Goal: Task Accomplishment & Management: Manage account settings

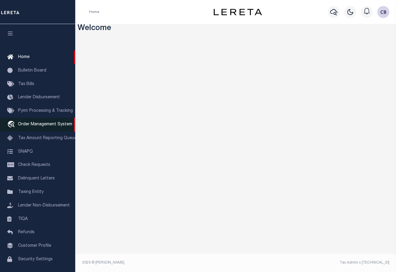
click at [52, 125] on span "Order Management System" at bounding box center [45, 124] width 54 height 4
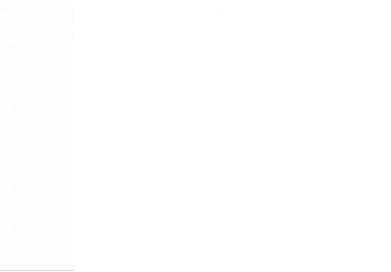
scroll to position [21, 0]
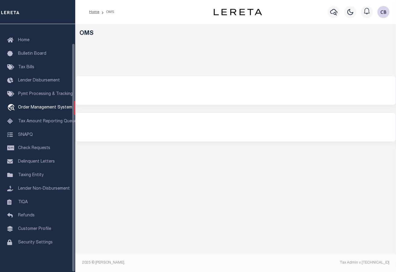
select select "200"
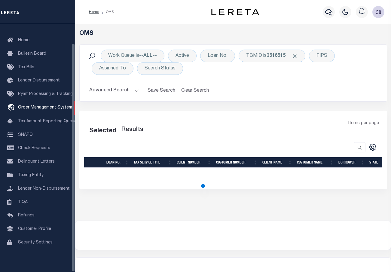
select select "200"
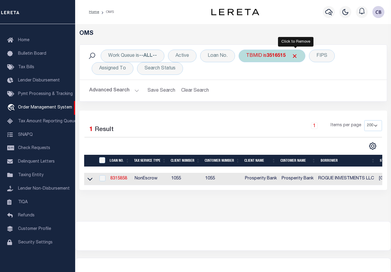
click at [294, 56] on span "Click to Remove" at bounding box center [295, 56] width 6 height 6
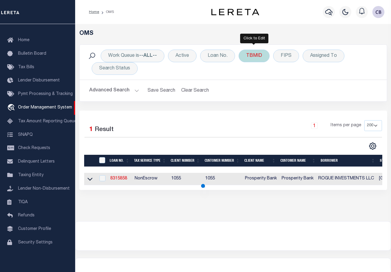
click at [252, 58] on div "TBMID" at bounding box center [254, 56] width 31 height 13
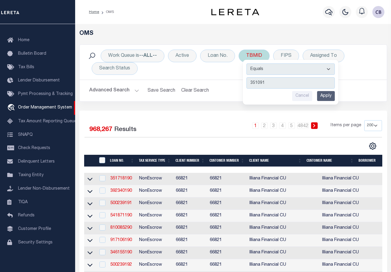
type input "3510916"
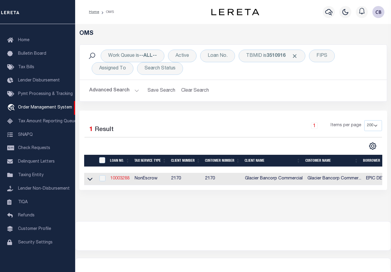
click at [114, 181] on link "10003288" at bounding box center [119, 178] width 19 height 4
type input "10003288"
type input "EPIC DEVELOPMENT"
select select
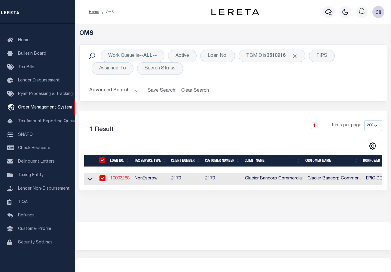
select select "400"
select select "NonEscrow"
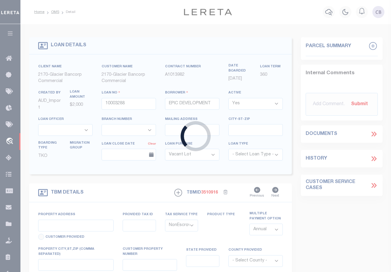
type input "849 S & [STREET_ADDRESS]"
type input "32103414 0"
select select
type input "NAMPA ID 836866000"
type input "97647530"
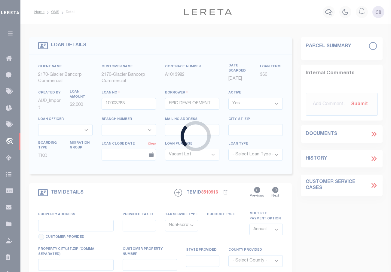
type input "ID"
select select
select select "167850"
select select "27203"
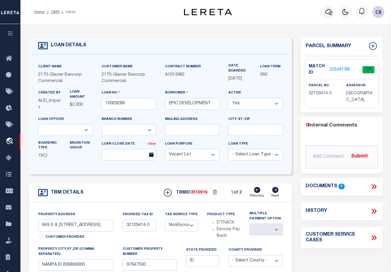
click at [337, 68] on link "2254913" at bounding box center [337, 70] width 17 height 6
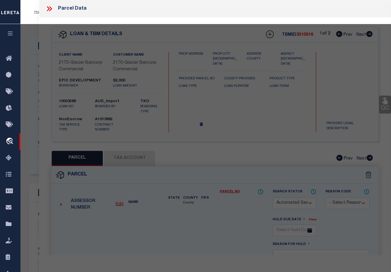
checkbox input "false"
select select "CP"
type input "EPIC DEVELOPMENT [US_STATE] LLC"
select select "AGW"
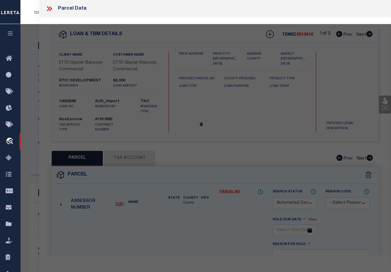
select select "ADD"
type input "[STREET_ADDRESS]"
type input "NAMPA, ID 83686"
type textarea "32-3N-[STREET_ADDRESS] IN LT 7 BLK 3"
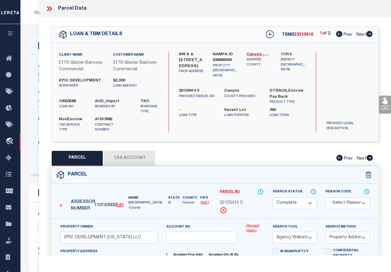
click at [369, 35] on icon at bounding box center [369, 34] width 6 height 6
select select "AS"
select select
checkbox input "false"
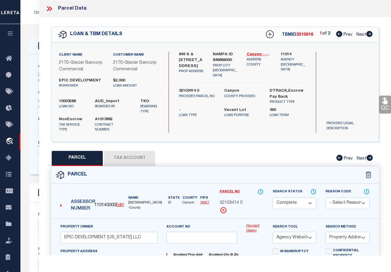
checkbox input "false"
select select "PR"
type input "EPIC DEVELOPMENT [US_STATE] LLC"
select select "AGW"
select select "ADD"
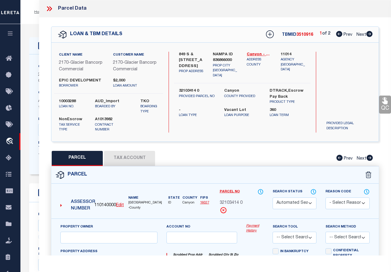
type input "[STREET_ADDRESS]"
type input "NAMPA, ID 83686"
type textarea "32-3N-[STREET_ADDRESS] IN LT 7 BLK 3"
click at [336, 35] on icon at bounding box center [339, 34] width 6 height 6
select select "AS"
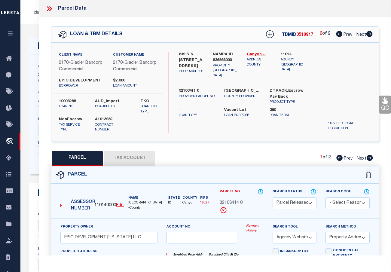
select select
checkbox input "false"
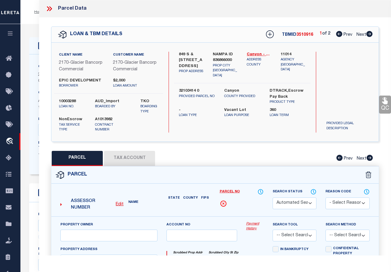
select select "CP"
type input "EPIC DEVELOPMENT [US_STATE] LLC"
select select "AGW"
select select "ADD"
type input "[STREET_ADDRESS]"
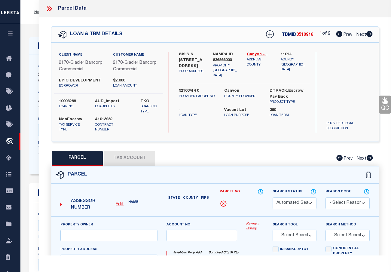
type input "NAMPA, ID 83686"
type textarea "32-3N-[STREET_ADDRESS] IN LT 7 BLK 3"
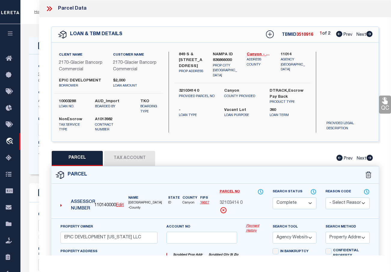
click at [384, 102] on icon at bounding box center [385, 100] width 6 height 7
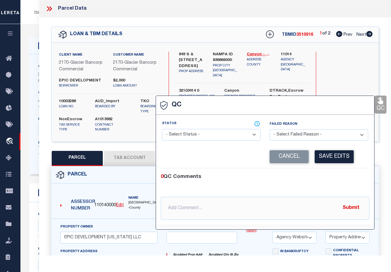
click at [198, 134] on select "- Select Status - Ready to QC Correct Incorrect" at bounding box center [211, 135] width 99 height 12
click at [286, 153] on button "Cancel" at bounding box center [289, 156] width 39 height 13
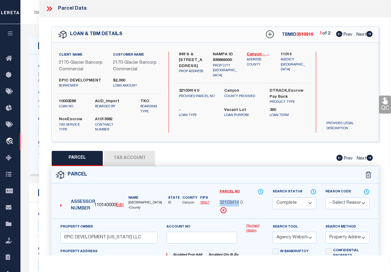
drag, startPoint x: 220, startPoint y: 202, endPoint x: 238, endPoint y: 201, distance: 18.6
click at [238, 201] on span "32103414 0" at bounding box center [231, 203] width 23 height 7
copy span "32103414"
click at [370, 34] on icon at bounding box center [369, 34] width 7 height 6
select select "AS"
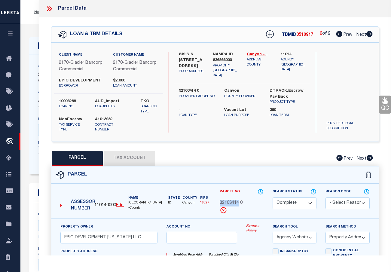
select select
checkbox input "false"
select select "PR"
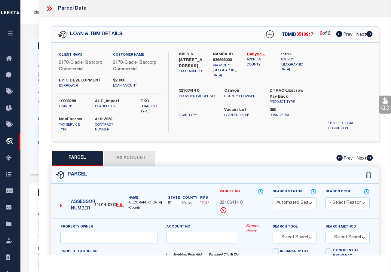
type input "EPIC DEVELOPMENT [US_STATE] LLC"
select select "AGW"
select select "ADD"
type input "[STREET_ADDRESS]"
type input "NAMPA, ID 83686"
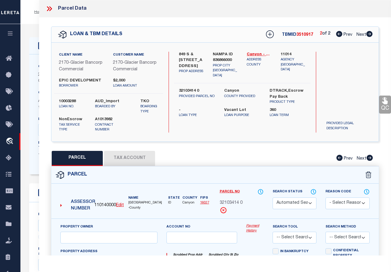
type textarea "32-3N-[STREET_ADDRESS] IN LT 7 BLK 3"
click at [370, 158] on icon at bounding box center [370, 158] width 6 height 6
select select "AS"
select select
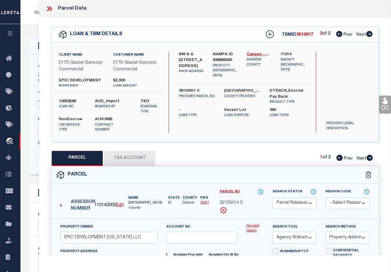
checkbox input "false"
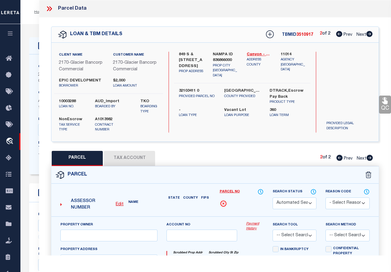
select select "CP"
type input "Epic Development [US_STATE] Llc"
select select "AGW"
select select
type input "[STREET_ADDRESS]"
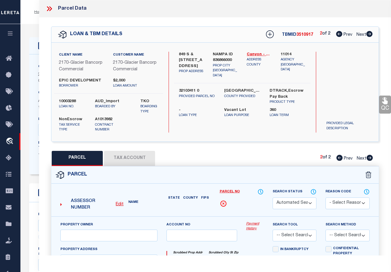
type textarea "32-3N-2W NW FALL RIVER WEST LT 4 BLK 3"
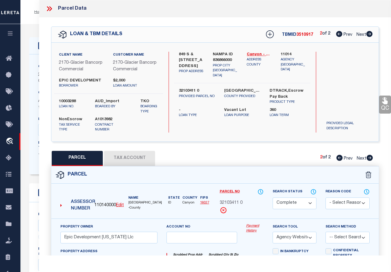
click at [338, 157] on icon at bounding box center [339, 158] width 6 height 6
select select "AS"
select select
checkbox input "false"
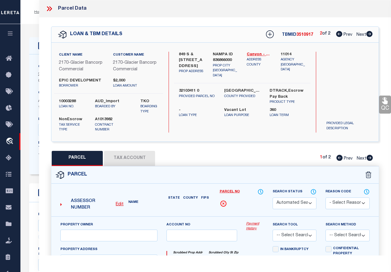
select select "PR"
type input "EPIC DEVELOPMENT [US_STATE] LLC"
select select "AGW"
select select "ADD"
type input "[STREET_ADDRESS]"
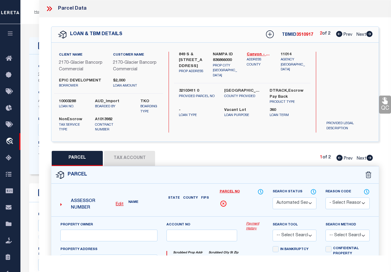
type input "NAMPA, ID 83686"
type textarea "32-3N-[STREET_ADDRESS] IN LT 7 BLK 3"
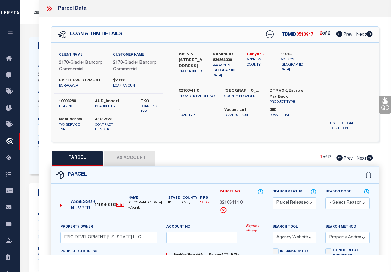
click at [369, 158] on icon at bounding box center [369, 158] width 7 height 6
select select "AS"
select select
checkbox input "false"
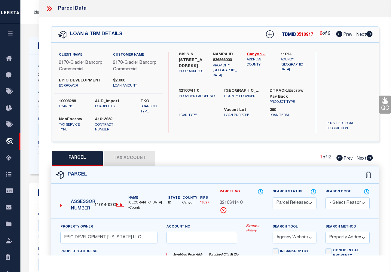
checkbox input "false"
select select "CP"
type input "Epic Development [US_STATE] Llc"
select select "AGW"
select select
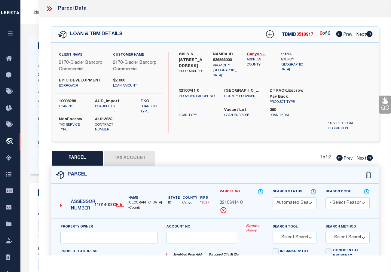
type input "[STREET_ADDRESS]"
type textarea "32-3N-2W NW FALL RIVER WEST LT 4 BLK 3"
drag, startPoint x: 219, startPoint y: 203, endPoint x: 238, endPoint y: 204, distance: 19.3
click at [238, 204] on div "Parcel No 32103411 0" at bounding box center [241, 203] width 53 height 30
copy span "32103411"
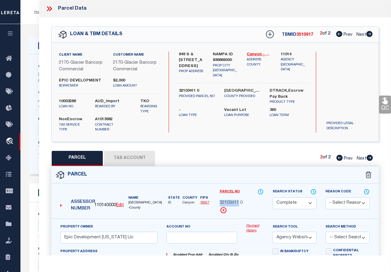
click at [337, 34] on icon at bounding box center [339, 34] width 6 height 6
select select "AS"
select select
checkbox input "false"
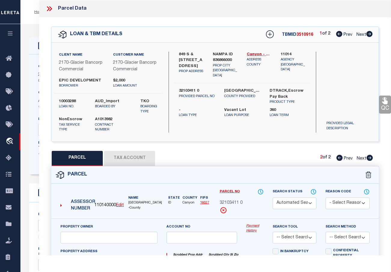
select select "CP"
type input "EPIC DEVELOPMENT [US_STATE] LLC"
select select "AGW"
select select "ADD"
type input "[STREET_ADDRESS]"
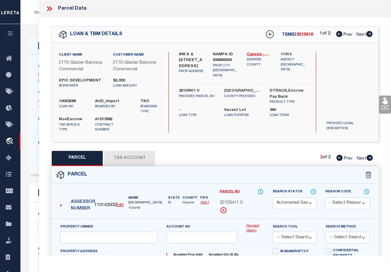
type input "NAMPA, ID 83686"
type textarea "32-3N-[STREET_ADDRESS] IN LT 7 BLK 3"
click at [385, 106] on link "QC" at bounding box center [385, 105] width 12 height 18
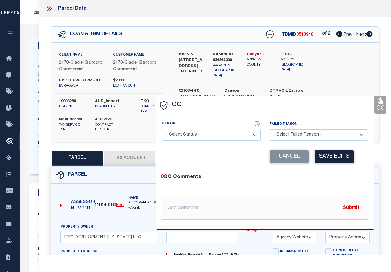
click at [206, 136] on select "- Select Status - Ready to QC Correct Incorrect" at bounding box center [211, 135] width 99 height 12
select select "COR"
click at [162, 129] on select "- Select Status - Ready to QC Correct Incorrect" at bounding box center [211, 135] width 99 height 12
click at [334, 162] on button "Save Edits" at bounding box center [334, 156] width 39 height 13
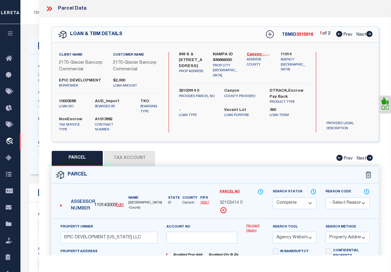
click at [371, 34] on icon at bounding box center [369, 34] width 6 height 6
select select "AS"
select select
checkbox input "false"
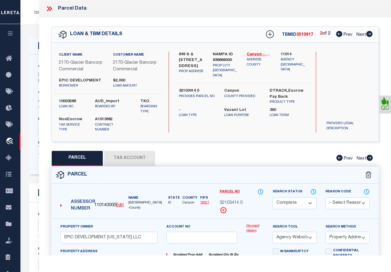
checkbox input "false"
select select "PR"
type input "EPIC DEVELOPMENT [US_STATE] LLC"
select select "AGW"
select select "ADD"
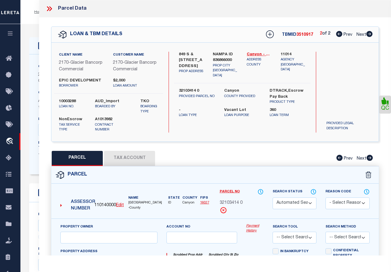
type input "[STREET_ADDRESS]"
type input "NAMPA, ID 83686"
type textarea "32-3N-[STREET_ADDRESS] IN LT 7 BLK 3"
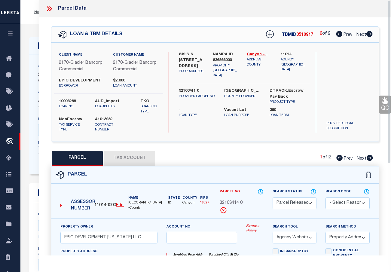
click at [388, 103] on div "Parcel Data QC QC QC - Select Status - Ready to QC" at bounding box center [215, 128] width 352 height 256
click at [387, 106] on link "QC" at bounding box center [385, 105] width 12 height 18
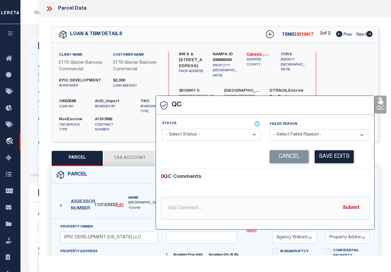
click at [210, 136] on select "- Select Status - Ready to QC Correct Incorrect" at bounding box center [211, 135] width 99 height 12
select select "COR"
click at [162, 129] on select "- Select Status - Ready to QC Correct Incorrect" at bounding box center [211, 135] width 99 height 12
click at [333, 157] on button "Save Edits" at bounding box center [334, 156] width 39 height 13
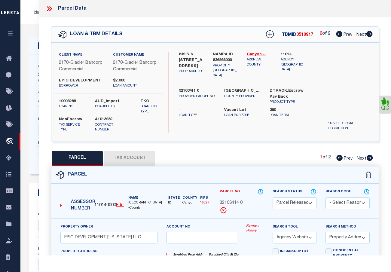
click at [371, 159] on icon at bounding box center [370, 158] width 6 height 6
select select "AS"
select select
checkbox input "false"
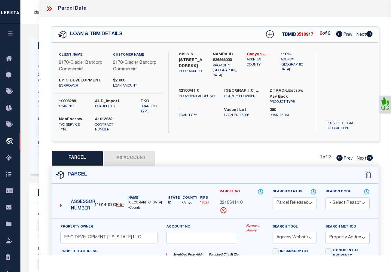
checkbox input "false"
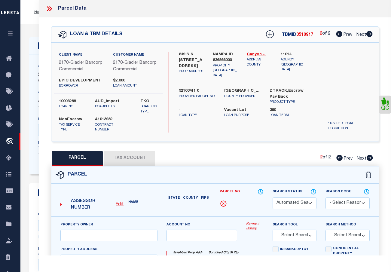
select select "CP"
type input "Epic Development [US_STATE] Llc"
select select "AGW"
select select
type input "[STREET_ADDRESS]"
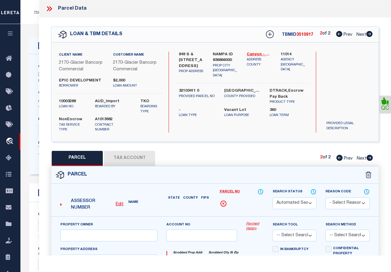
type textarea "32-3N-2W NW FALL RIVER WEST LT 4 BLK 3"
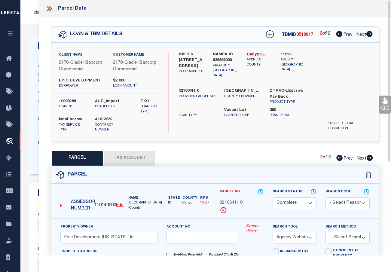
click at [383, 103] on icon at bounding box center [385, 100] width 6 height 7
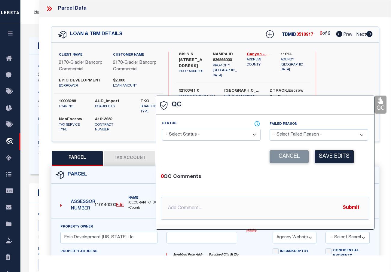
click at [199, 132] on select "- Select Status - Ready to QC Correct Incorrect" at bounding box center [211, 135] width 99 height 12
select select "COR"
click at [162, 129] on select "- Select Status - Ready to QC Correct Incorrect" at bounding box center [211, 135] width 99 height 12
click at [332, 159] on button "Save Edits" at bounding box center [334, 156] width 39 height 13
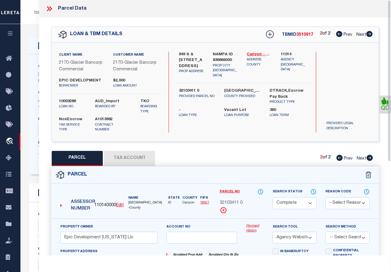
drag, startPoint x: 51, startPoint y: 8, endPoint x: 84, endPoint y: 52, distance: 54.6
click at [52, 9] on icon at bounding box center [50, 8] width 3 height 5
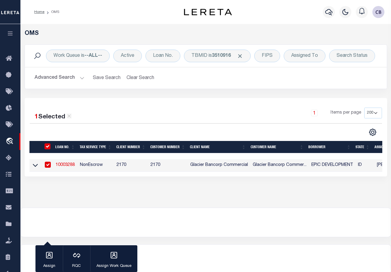
click at [65, 165] on link "10003288" at bounding box center [65, 165] width 19 height 4
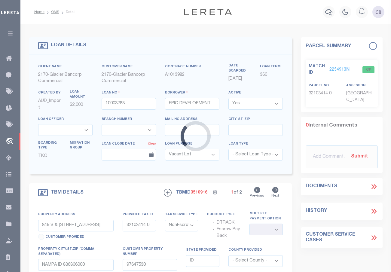
select select
select select "167850"
select select "27203"
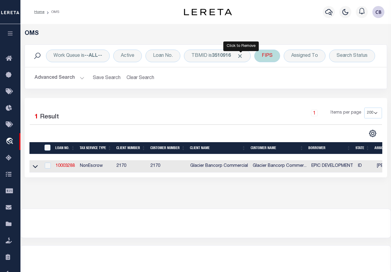
click at [240, 54] on span "Click to Remove" at bounding box center [240, 56] width 6 height 6
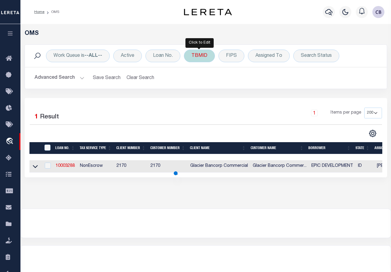
click at [199, 58] on div "TBMID" at bounding box center [199, 56] width 31 height 13
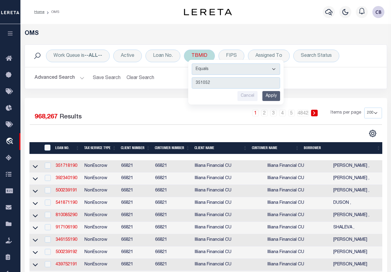
type input "3510528"
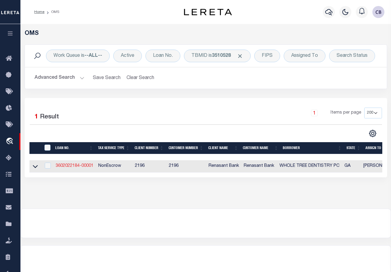
click at [71, 166] on link "3602022184-00001" at bounding box center [75, 166] width 38 height 4
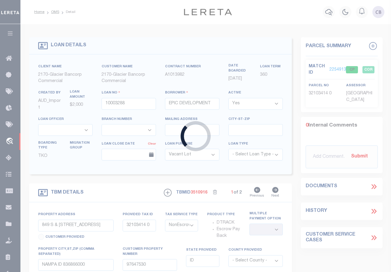
type input "3602022184-00001"
type input "WHOLE TREE DENTISTRY PC"
select select
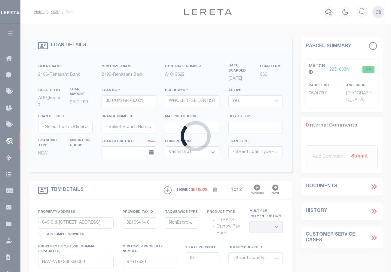
select select "164191"
select select "5133"
type input "[STREET_ADDRESS][DEMOGRAPHIC_DATA]"
select select
type input "COLUMBUS GA 31909"
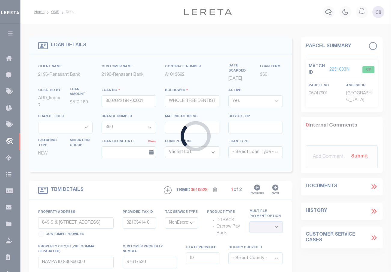
type input "GA"
select select
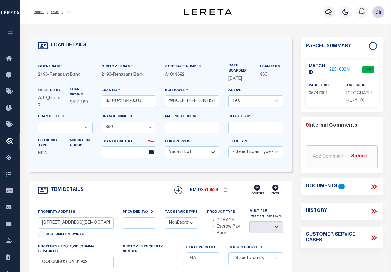
click at [338, 68] on link "2251033" at bounding box center [337, 70] width 17 height 6
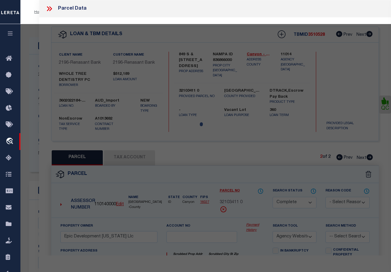
select select "AS"
select select
checkbox input "false"
select select "CP"
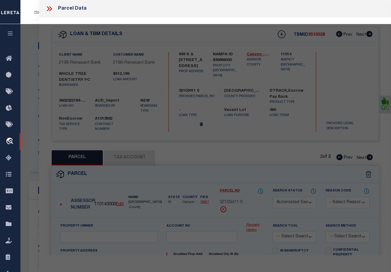
type input "WHOLE TREE DENTISTRY, PC"
select select "AGW"
select select
type input "[STREET_ADDRESS][DEMOGRAPHIC_DATA]"
type input "COLUMBUS GA 31904"
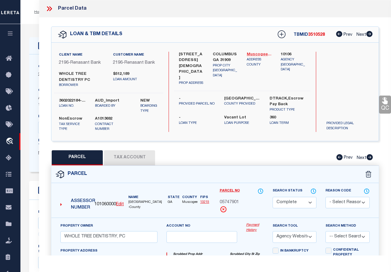
click at [258, 56] on link "Muscogee - 13215" at bounding box center [259, 55] width 25 height 6
drag, startPoint x: 221, startPoint y: 202, endPoint x: 238, endPoint y: 202, distance: 17.7
click at [238, 202] on span "05747901" at bounding box center [229, 202] width 19 height 7
copy span "05747901"
click at [385, 104] on icon at bounding box center [385, 100] width 6 height 7
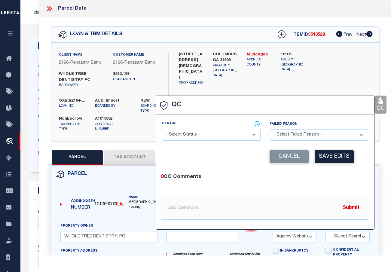
click at [204, 137] on select "- Select Status - Ready to QC Correct Incorrect" at bounding box center [211, 135] width 99 height 12
select select "COR"
click at [162, 129] on select "- Select Status - Ready to QC Correct Incorrect" at bounding box center [211, 135] width 99 height 12
click at [334, 160] on button "Save Edits" at bounding box center [334, 156] width 39 height 13
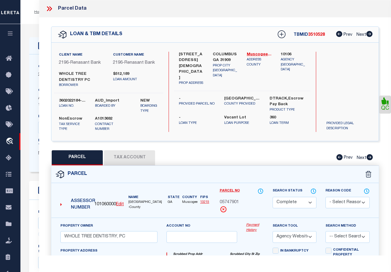
click at [50, 8] on icon at bounding box center [49, 9] width 8 height 8
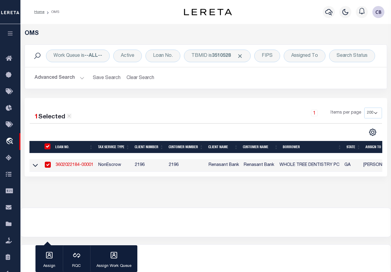
click at [75, 165] on link "3602022184-00001" at bounding box center [75, 165] width 38 height 4
checkbox input "false"
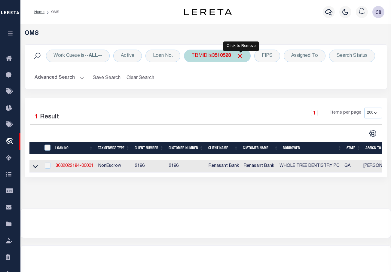
click at [242, 57] on span "Click to Remove" at bounding box center [240, 56] width 6 height 6
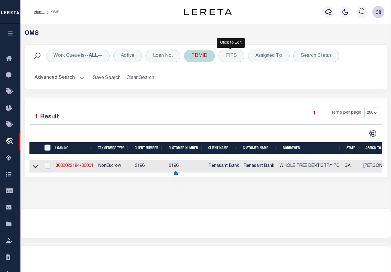
click at [199, 57] on div "TBMID" at bounding box center [199, 56] width 31 height 13
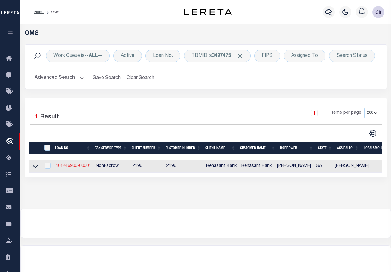
click at [73, 165] on link "401246900-00001" at bounding box center [73, 166] width 35 height 4
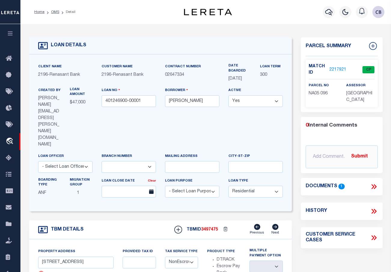
click at [374, 185] on icon at bounding box center [374, 187] width 8 height 8
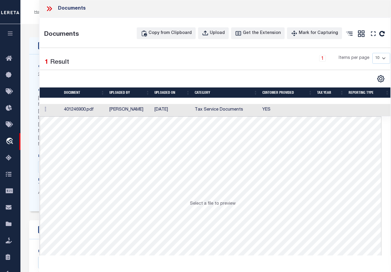
click at [54, 111] on td at bounding box center [51, 110] width 22 height 12
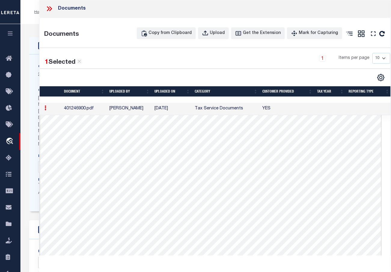
scroll to position [60, 0]
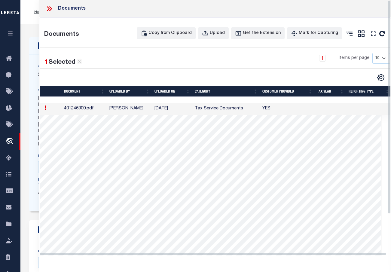
click at [50, 9] on icon at bounding box center [49, 9] width 8 height 8
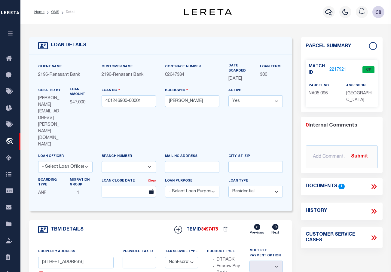
click at [334, 67] on link "2217921" at bounding box center [337, 70] width 17 height 6
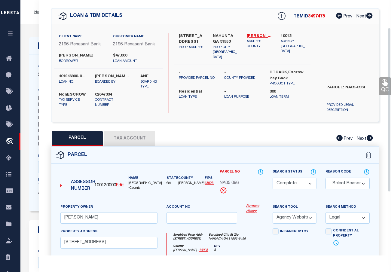
scroll to position [0, 0]
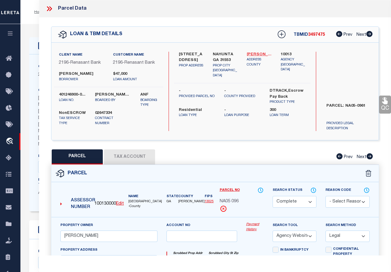
click at [253, 53] on link "[PERSON_NAME] - 13025" at bounding box center [259, 55] width 25 height 6
drag, startPoint x: 219, startPoint y: 201, endPoint x: 239, endPoint y: 200, distance: 20.8
click at [239, 200] on div "Parcel No NA05 096" at bounding box center [241, 202] width 53 height 30
copy span "NA05 096"
click at [131, 156] on button "Tax Account" at bounding box center [129, 156] width 51 height 15
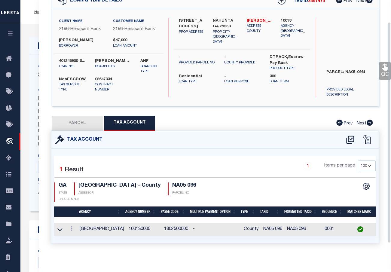
scroll to position [39, 0]
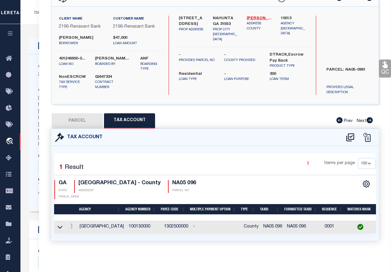
click at [81, 117] on button "PARCEL" at bounding box center [77, 120] width 51 height 15
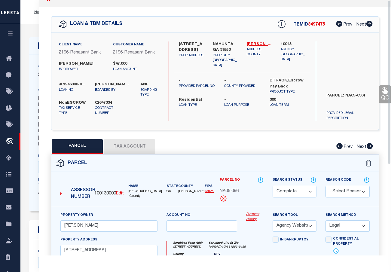
scroll to position [0, 0]
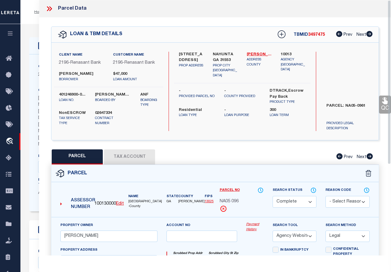
click at [50, 9] on icon at bounding box center [49, 9] width 8 height 8
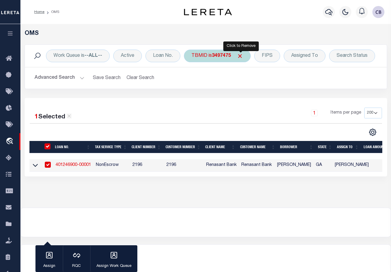
click at [241, 55] on span "Click to Remove" at bounding box center [240, 56] width 6 height 6
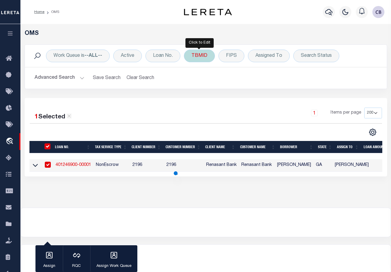
click at [197, 55] on div "TBMID" at bounding box center [199, 56] width 31 height 13
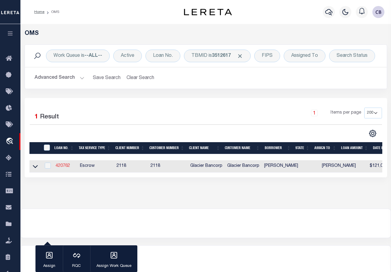
click at [60, 166] on link "420762" at bounding box center [63, 166] width 14 height 4
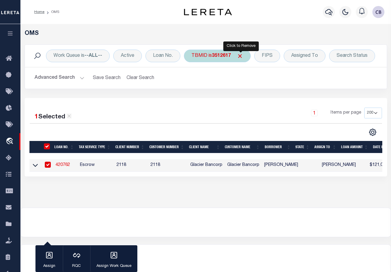
click at [241, 54] on span "Click to Remove" at bounding box center [240, 56] width 6 height 6
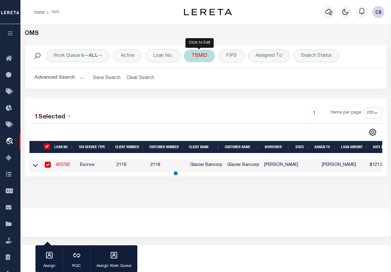
click at [197, 60] on div "TBMID" at bounding box center [199, 56] width 31 height 13
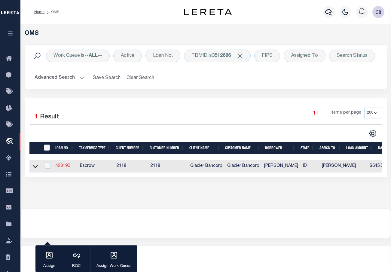
click at [59, 165] on link "423190" at bounding box center [63, 166] width 14 height 4
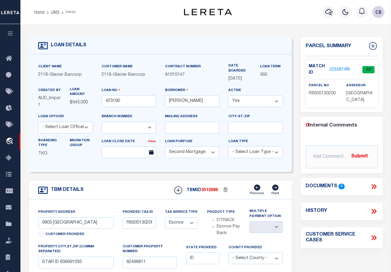
click at [335, 67] on link "2255814" at bounding box center [337, 70] width 17 height 6
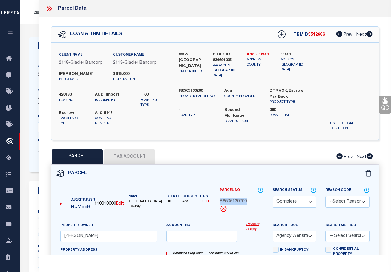
drag, startPoint x: 221, startPoint y: 201, endPoint x: 248, endPoint y: 201, distance: 27.1
click at [248, 201] on div "R8505130200" at bounding box center [242, 201] width 44 height 7
copy span "R8505130200"
click at [384, 103] on icon at bounding box center [385, 100] width 6 height 7
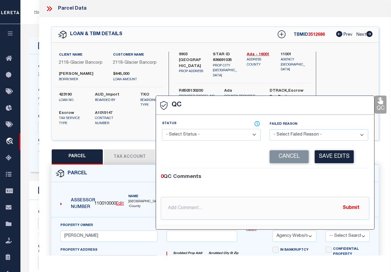
click at [193, 133] on select "- Select Status - Ready to QC Correct Incorrect" at bounding box center [211, 135] width 99 height 12
click at [162, 129] on select "- Select Status - Ready to QC Correct Incorrect" at bounding box center [211, 135] width 99 height 12
click at [337, 159] on button "Save Edits" at bounding box center [334, 156] width 39 height 13
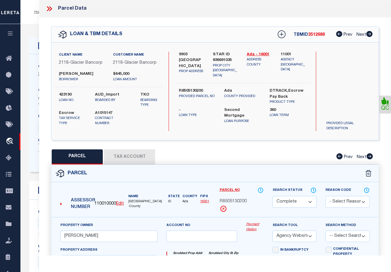
click at [52, 9] on icon at bounding box center [49, 9] width 8 height 8
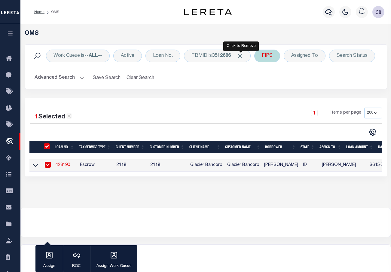
click at [241, 54] on span "Click to Remove" at bounding box center [240, 56] width 6 height 6
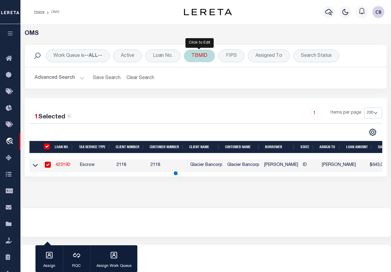
click at [198, 56] on div "TBMID" at bounding box center [199, 56] width 31 height 13
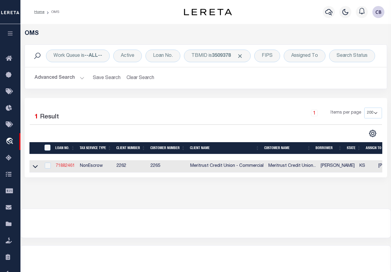
click at [64, 166] on link "71882461" at bounding box center [65, 166] width 19 height 4
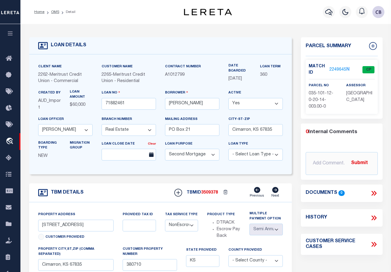
click at [339, 67] on link "2249645" at bounding box center [337, 70] width 17 height 6
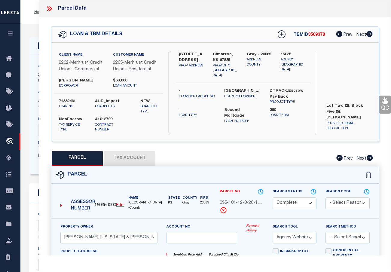
click at [129, 156] on button "Tax Account" at bounding box center [129, 158] width 51 height 15
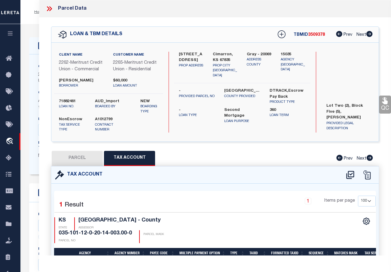
click at [84, 158] on button "PARCEL" at bounding box center [77, 158] width 51 height 15
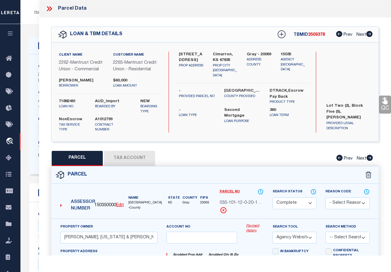
drag, startPoint x: 386, startPoint y: 102, endPoint x: 381, endPoint y: 102, distance: 5.1
click at [386, 102] on icon at bounding box center [385, 100] width 6 height 7
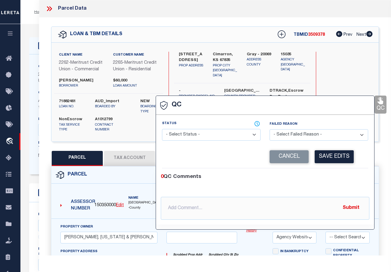
click at [214, 133] on select "- Select Status - Ready to QC Correct Incorrect" at bounding box center [211, 135] width 99 height 12
click at [162, 129] on select "- Select Status - Ready to QC Correct Incorrect" at bounding box center [211, 135] width 99 height 12
click at [327, 157] on button "Save Edits" at bounding box center [334, 156] width 39 height 13
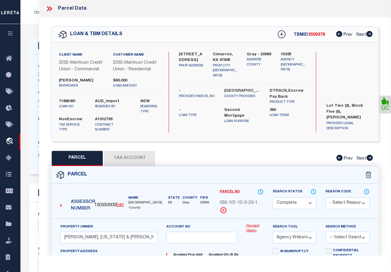
click at [49, 7] on icon at bounding box center [49, 9] width 8 height 8
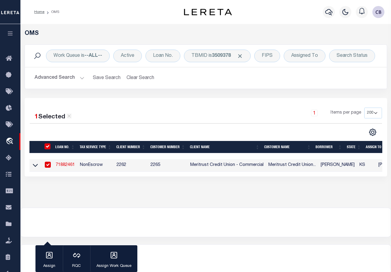
click at [65, 166] on link "71882461" at bounding box center [65, 165] width 19 height 4
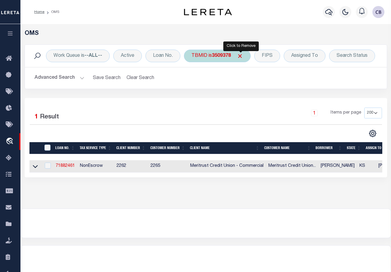
click at [241, 56] on span "Click to Remove" at bounding box center [240, 56] width 6 height 6
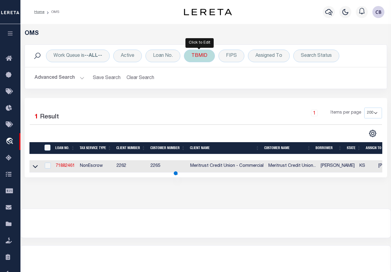
click at [199, 58] on div "TBMID" at bounding box center [199, 56] width 31 height 13
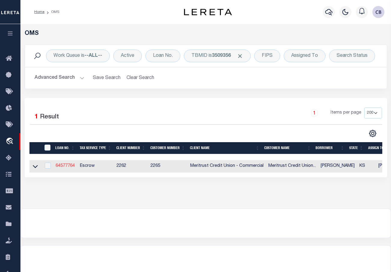
click at [66, 166] on link "64577764" at bounding box center [65, 166] width 19 height 4
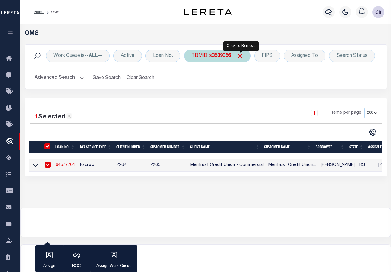
click at [240, 55] on span "Click to Remove" at bounding box center [240, 56] width 6 height 6
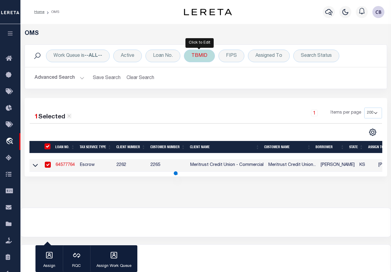
click at [198, 59] on div "TBMID" at bounding box center [199, 56] width 31 height 13
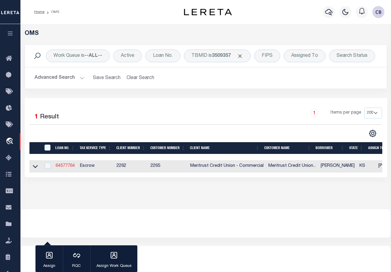
click at [67, 165] on link "64577764" at bounding box center [65, 166] width 19 height 4
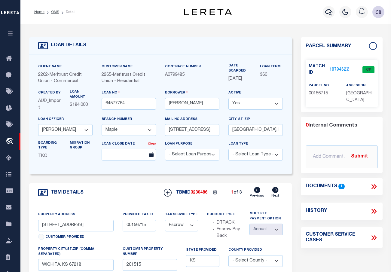
click at [335, 69] on link "1879462" at bounding box center [337, 70] width 17 height 6
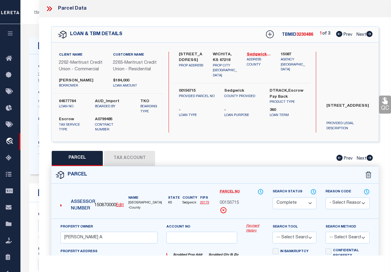
click at [369, 33] on icon at bounding box center [369, 34] width 6 height 6
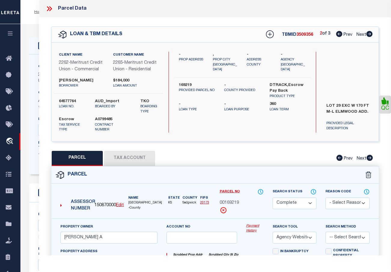
click at [369, 36] on icon at bounding box center [369, 34] width 6 height 6
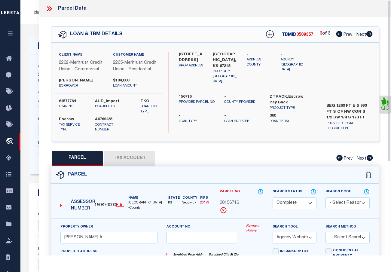
click at [50, 10] on icon at bounding box center [49, 9] width 8 height 8
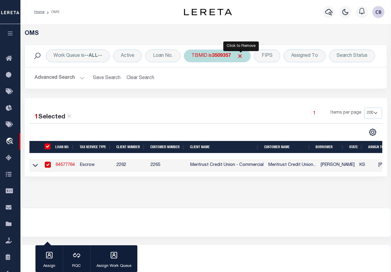
click at [239, 56] on span "Click to Remove" at bounding box center [240, 56] width 6 height 6
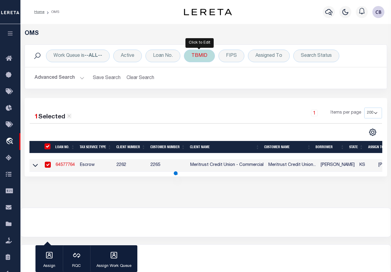
click at [196, 57] on div "TBMID" at bounding box center [199, 56] width 31 height 13
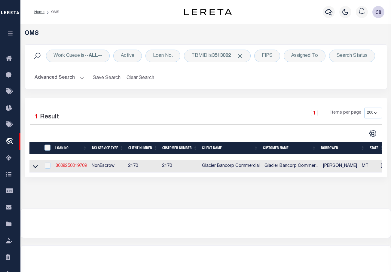
click at [72, 167] on link "3608250019709" at bounding box center [71, 166] width 31 height 4
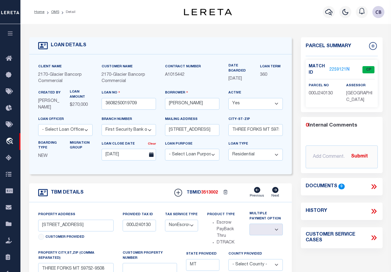
click at [335, 68] on link "2259121" at bounding box center [337, 70] width 17 height 6
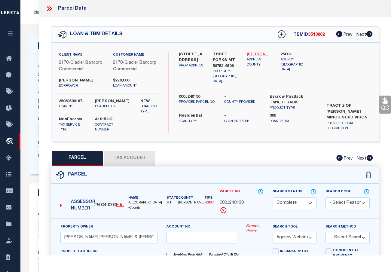
click at [256, 54] on link "[PERSON_NAME] - 30007" at bounding box center [259, 55] width 25 height 6
drag, startPoint x: 244, startPoint y: 202, endPoint x: 217, endPoint y: 203, distance: 26.5
click at [217, 203] on div "Parcel No 000J240130" at bounding box center [241, 203] width 53 height 30
copy span "000J240130"
click at [262, 180] on div "Parcel" at bounding box center [214, 175] width 327 height 17
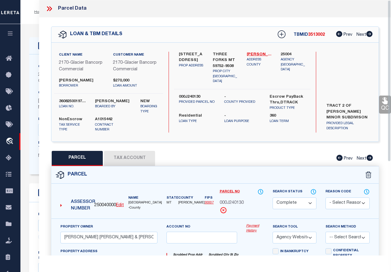
click at [385, 103] on icon at bounding box center [385, 100] width 6 height 7
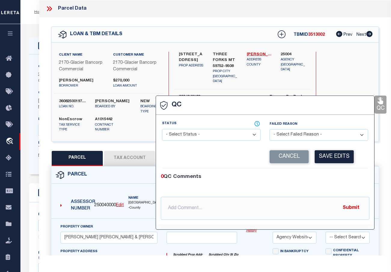
click at [217, 132] on select "- Select Status - Ready to QC Correct Incorrect" at bounding box center [211, 135] width 99 height 12
click at [162, 129] on select "- Select Status - Ready to QC Correct Incorrect" at bounding box center [211, 135] width 99 height 12
click at [336, 158] on button "Save Edits" at bounding box center [334, 156] width 39 height 13
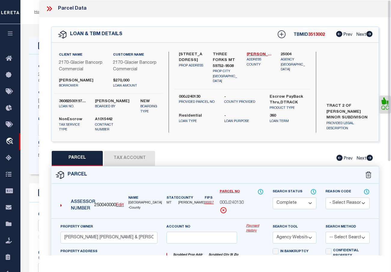
click at [46, 8] on icon at bounding box center [49, 9] width 8 height 8
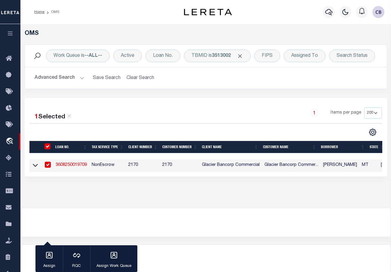
click at [66, 165] on link "3608250019709" at bounding box center [71, 165] width 31 height 4
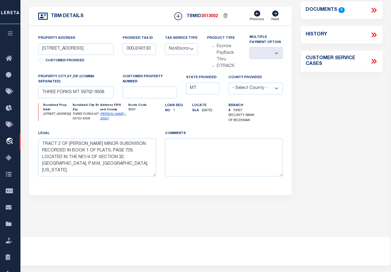
scroll to position [213, 0]
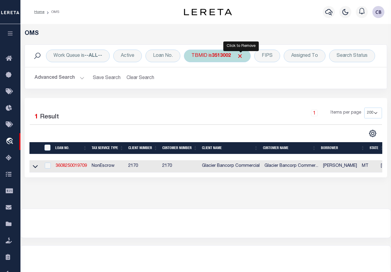
click at [241, 57] on span "Click to Remove" at bounding box center [240, 56] width 6 height 6
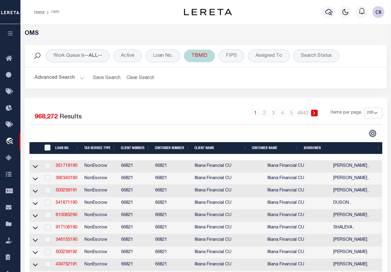
click at [200, 57] on div "TBMID" at bounding box center [199, 56] width 31 height 13
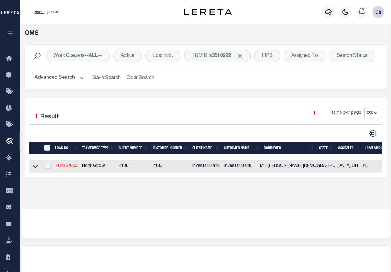
click at [66, 167] on link "402362800" at bounding box center [67, 166] width 22 height 4
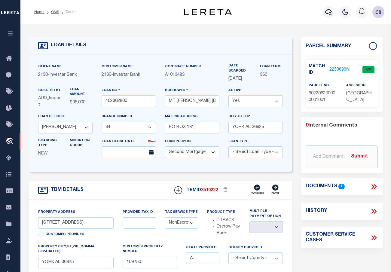
click at [374, 187] on icon at bounding box center [374, 187] width 8 height 8
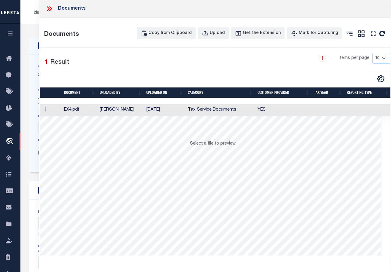
click at [56, 110] on td at bounding box center [51, 110] width 22 height 12
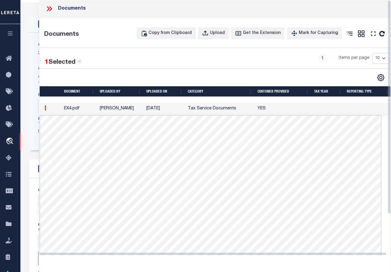
scroll to position [21, 0]
click at [48, 7] on icon at bounding box center [49, 9] width 8 height 8
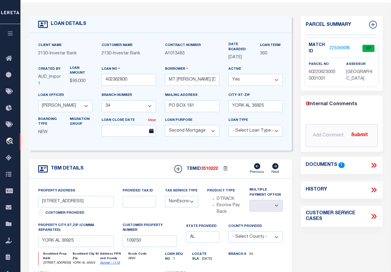
click at [339, 47] on link "2250690" at bounding box center [337, 48] width 17 height 6
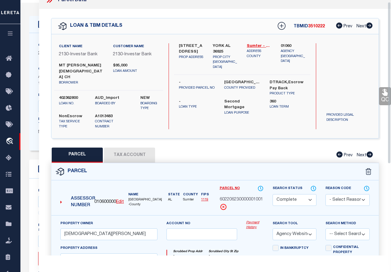
scroll to position [0, 0]
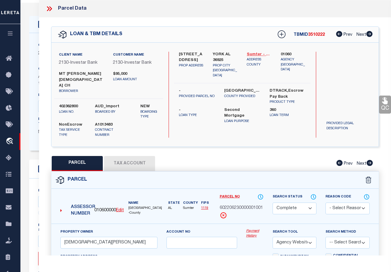
click at [252, 53] on link "Sumter - 1119" at bounding box center [259, 55] width 25 height 6
click at [133, 158] on button "Tax Account" at bounding box center [129, 163] width 51 height 15
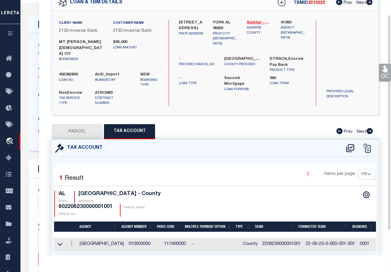
scroll to position [47, 0]
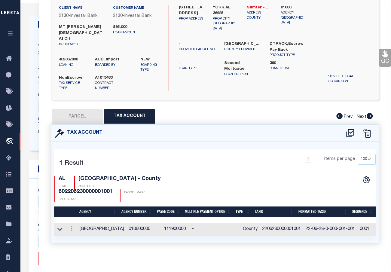
click at [71, 111] on button "PARCEL" at bounding box center [77, 116] width 51 height 15
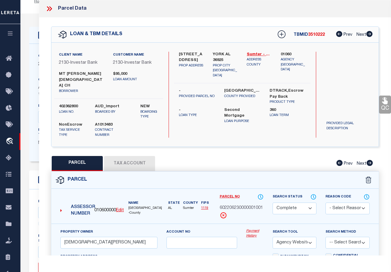
scroll to position [0, 0]
click at [383, 103] on icon at bounding box center [385, 100] width 6 height 7
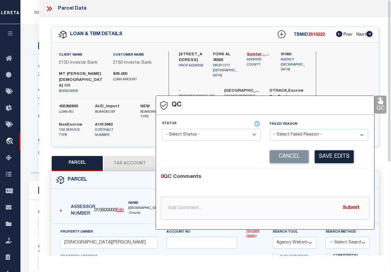
click at [215, 135] on select "- Select Status - Ready to QC Correct Incorrect" at bounding box center [211, 135] width 99 height 12
click at [162, 129] on select "- Select Status - Ready to QC Correct Incorrect" at bounding box center [211, 135] width 99 height 12
click at [338, 158] on button "Save Edits" at bounding box center [334, 156] width 39 height 13
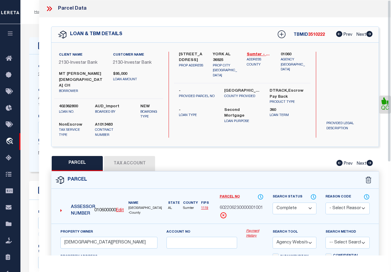
click at [50, 9] on icon at bounding box center [49, 9] width 8 height 8
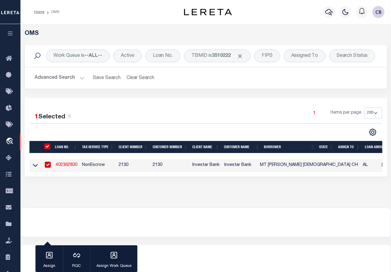
click at [60, 166] on link "402362800" at bounding box center [67, 165] width 22 height 4
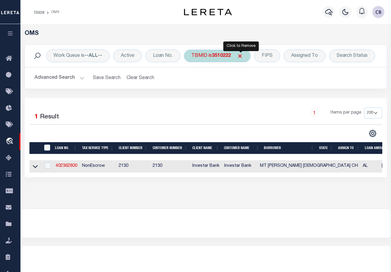
click at [241, 55] on span "Click to Remove" at bounding box center [240, 56] width 6 height 6
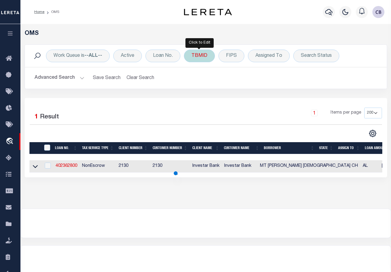
click at [200, 58] on div "TBMID" at bounding box center [199, 56] width 31 height 13
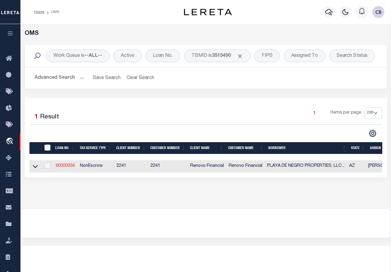
click at [65, 165] on link "90000936" at bounding box center [65, 166] width 19 height 4
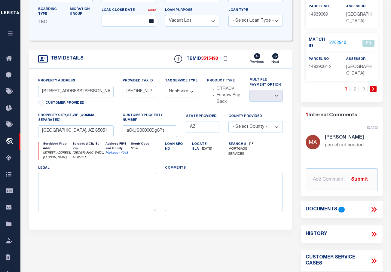
scroll to position [30, 0]
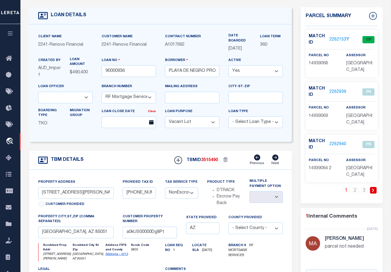
click at [373, 190] on icon at bounding box center [373, 190] width 3 height 4
click at [348, 190] on link at bounding box center [346, 190] width 7 height 7
click at [337, 191] on icon at bounding box center [337, 190] width 2 height 4
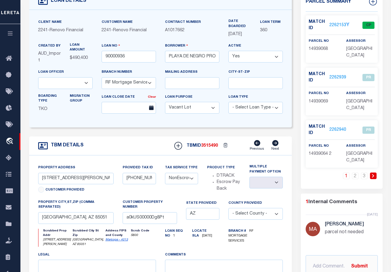
scroll to position [0, 0]
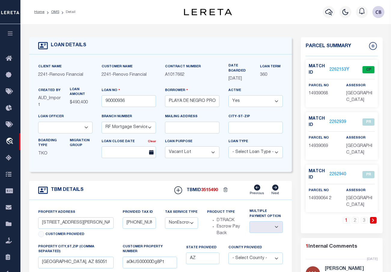
click at [337, 68] on link "2262153" at bounding box center [337, 70] width 17 height 6
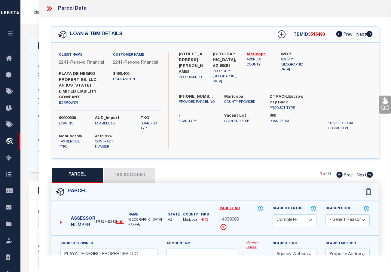
click at [368, 175] on icon at bounding box center [370, 175] width 6 height 6
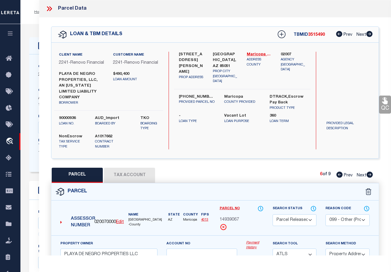
click at [368, 175] on icon at bounding box center [370, 175] width 6 height 6
click at [341, 175] on icon at bounding box center [339, 175] width 6 height 6
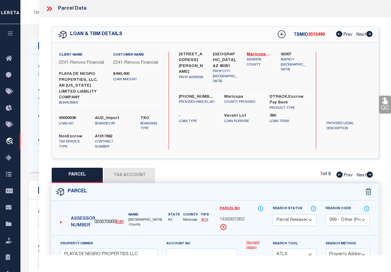
click at [339, 175] on icon at bounding box center [339, 175] width 6 height 6
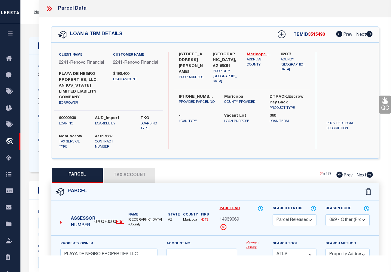
click at [339, 175] on icon at bounding box center [339, 175] width 6 height 6
click at [256, 52] on link "Maricopa - 4013" at bounding box center [259, 55] width 25 height 6
